Goal: Information Seeking & Learning: Check status

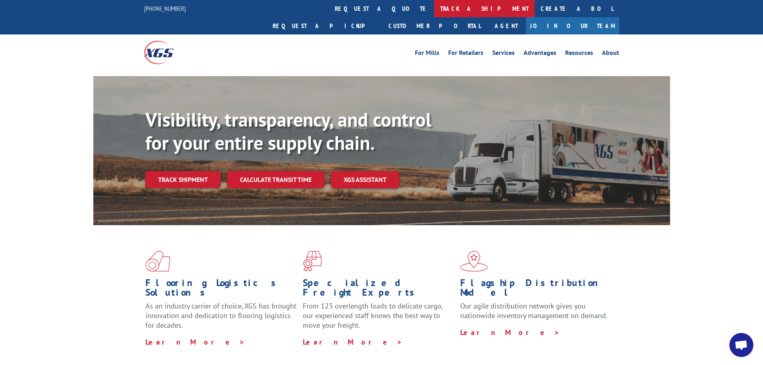
click at [434, 9] on link "track a shipment" at bounding box center [484, 8] width 101 height 17
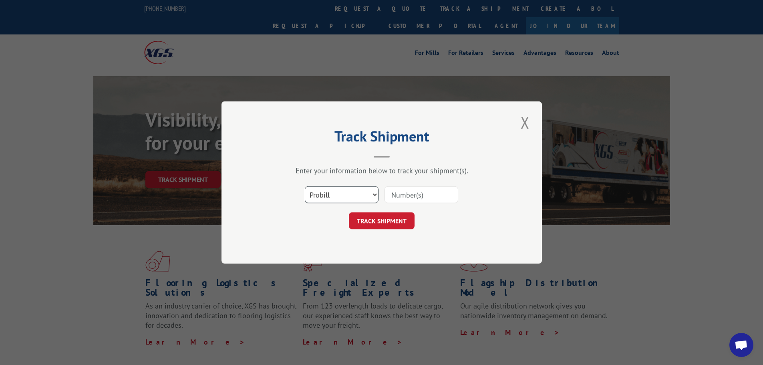
click at [376, 195] on select "Select category... Probill BOL PO" at bounding box center [342, 194] width 74 height 17
select select "bol"
click at [305, 186] on select "Select category... Probill BOL PO" at bounding box center [342, 194] width 74 height 17
paste input "5937014"
type input "5937014"
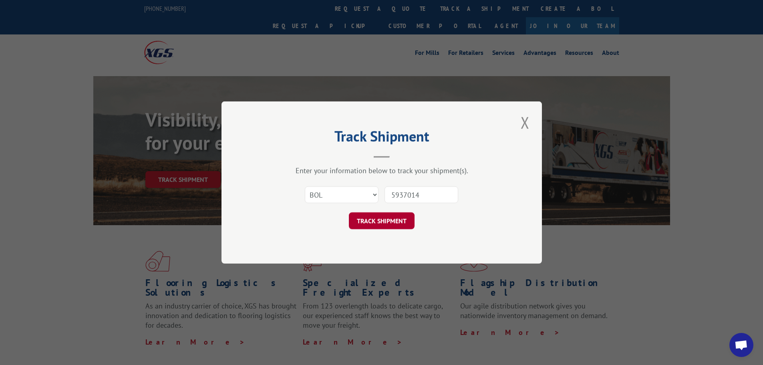
click at [385, 221] on button "TRACK SHIPMENT" at bounding box center [382, 220] width 66 height 17
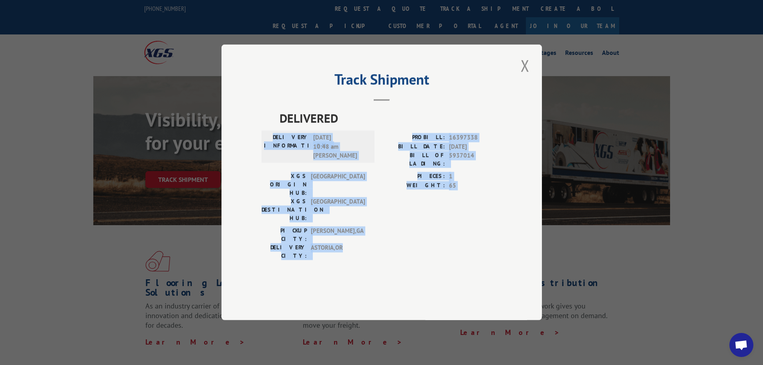
drag, startPoint x: 278, startPoint y: 155, endPoint x: 489, endPoint y: 246, distance: 230.6
click at [489, 246] on div "DELIVERED DELIVERY INFORMATION: [DATE] 10:48 am [PERSON_NAME]: 16397338 BILL DA…" at bounding box center [382, 197] width 240 height 177
copy div "DELIVERY INFORMATION: [DATE] 10:48 am [PERSON_NAME]: 16397338 BILL DATE: [DATE]…"
click at [527, 76] on button "Close modal" at bounding box center [525, 65] width 14 height 22
